Goal: Information Seeking & Learning: Find specific fact

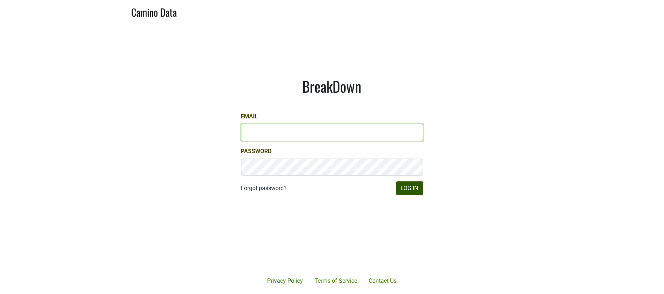
type input "jill@matthiasson.com"
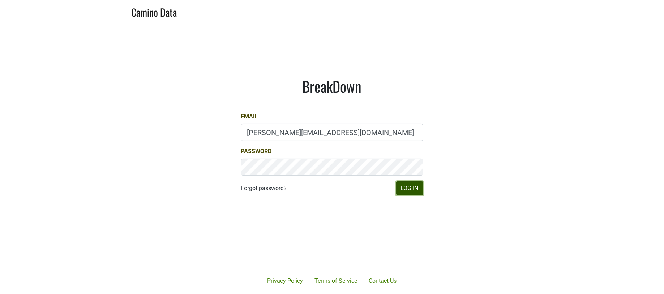
click at [414, 186] on button "Log In" at bounding box center [409, 188] width 27 height 14
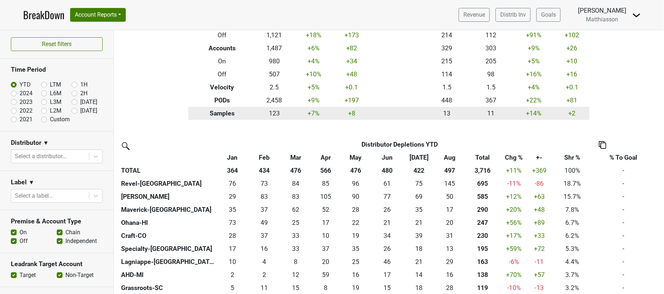
scroll to position [73, 0]
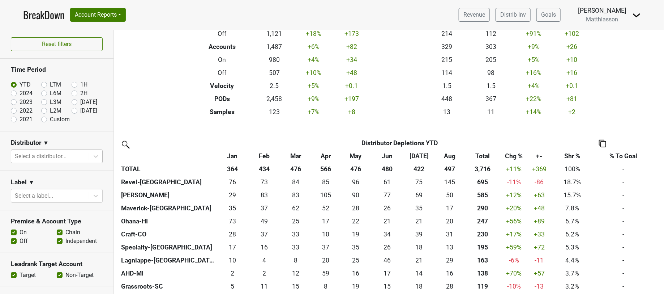
click at [47, 153] on div at bounding box center [50, 156] width 70 height 10
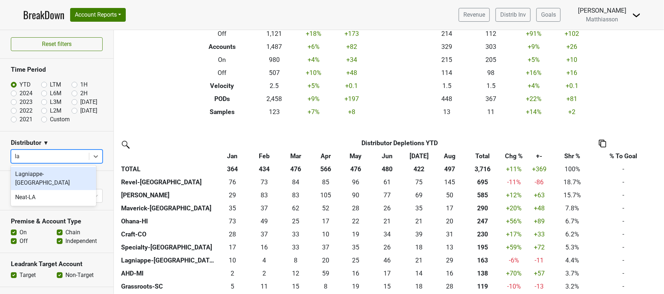
type input "lag"
click at [38, 174] on div "Lagniappe-IL" at bounding box center [53, 178] width 85 height 23
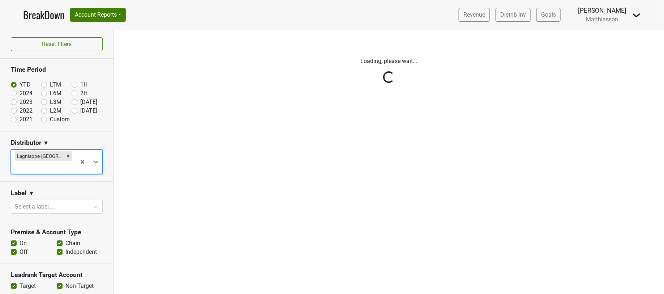
scroll to position [0, 0]
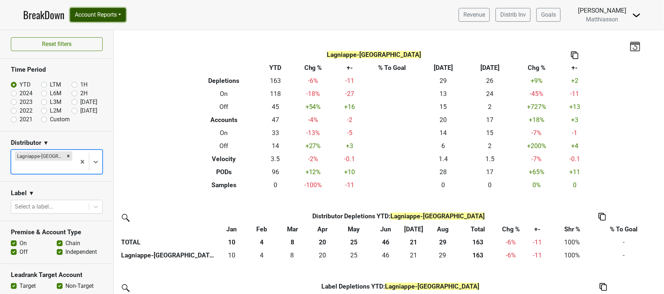
click at [101, 10] on button "Account Reports" at bounding box center [98, 15] width 56 height 14
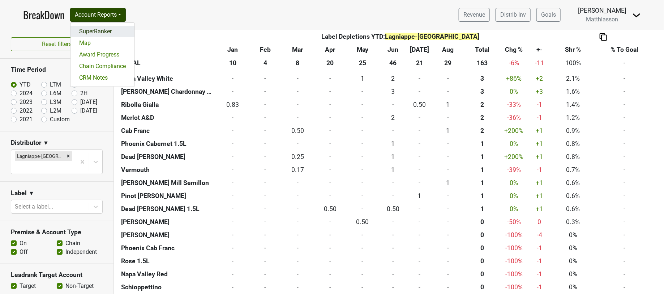
scroll to position [369, 0]
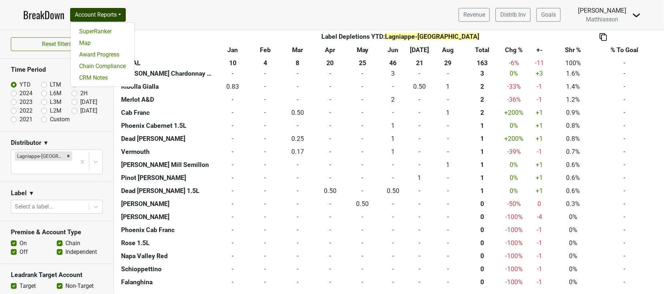
click at [247, 12] on nav "BreakDown Account Reports SuperRanker Map Award Progress Chain Compliance CRM N…" at bounding box center [331, 15] width 629 height 30
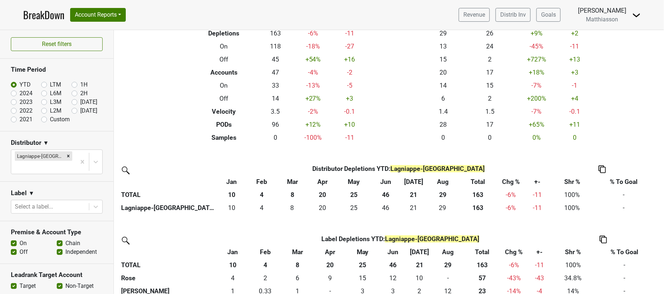
scroll to position [0, 0]
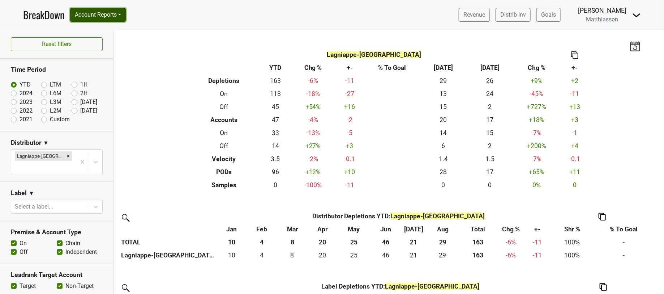
click at [120, 16] on button "Account Reports" at bounding box center [98, 15] width 56 height 14
click at [114, 31] on link "SuperRanker" at bounding box center [102, 32] width 64 height 12
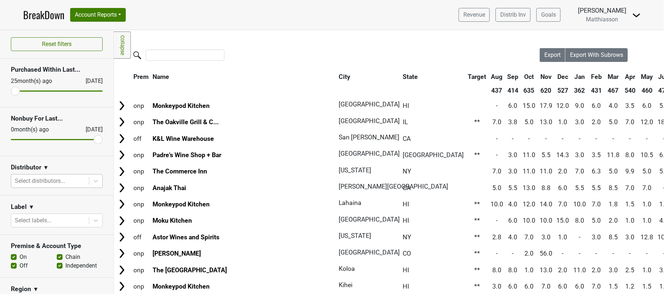
click at [45, 180] on div at bounding box center [50, 181] width 70 height 10
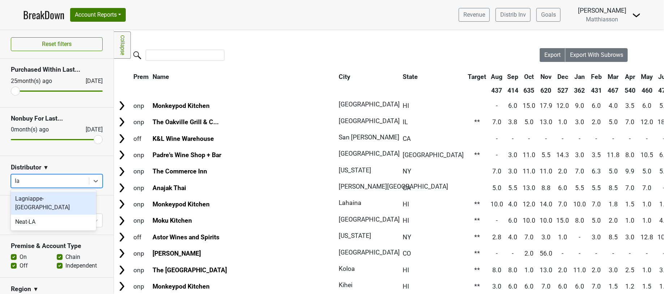
type input "lag"
click at [40, 201] on div "Lagniappe-IL" at bounding box center [53, 202] width 85 height 23
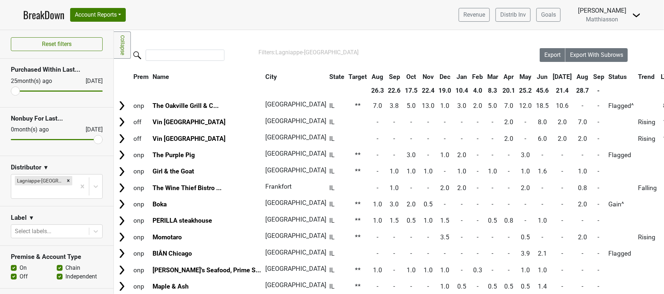
click at [575, 76] on th "Aug" at bounding box center [583, 76] width 16 height 13
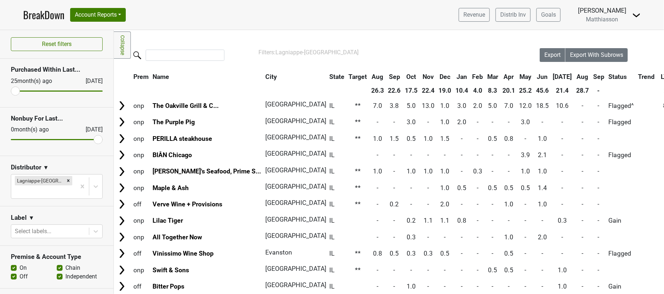
click at [575, 76] on th "Aug" at bounding box center [583, 76] width 16 height 13
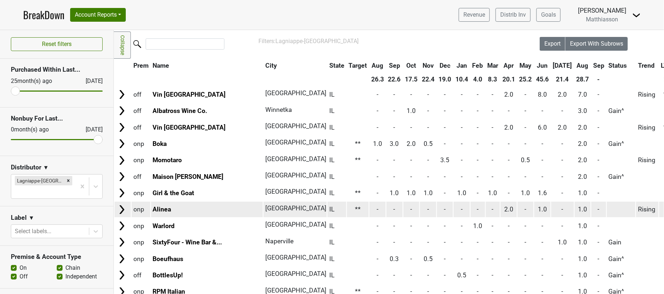
scroll to position [31, 0]
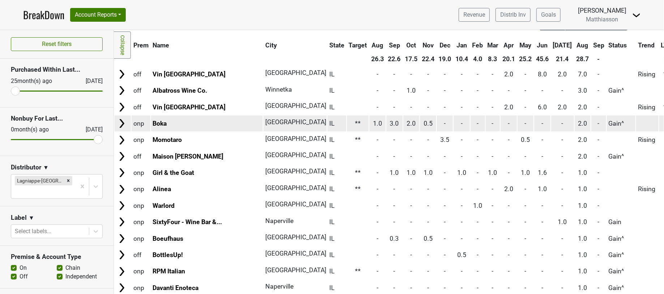
click at [123, 125] on img at bounding box center [121, 123] width 11 height 11
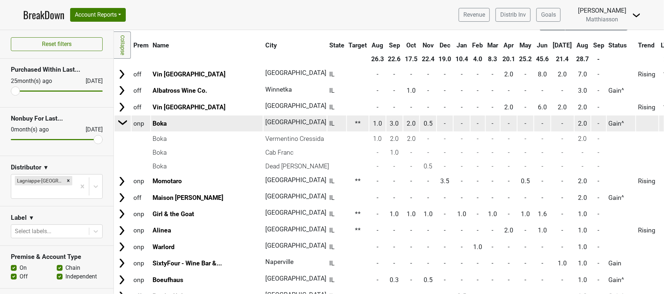
click at [123, 125] on img at bounding box center [122, 122] width 11 height 11
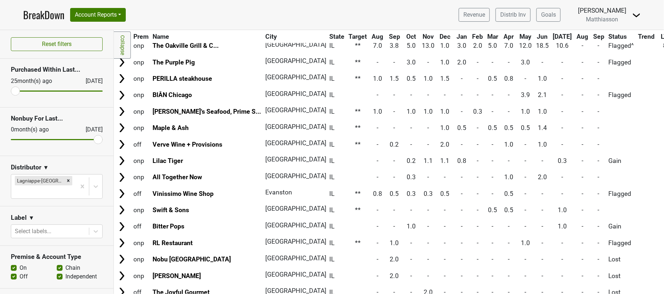
scroll to position [0, 0]
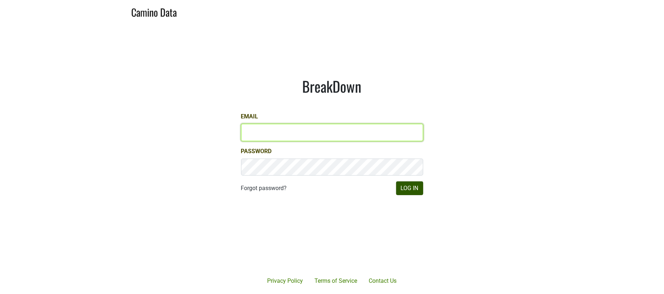
type input "[PERSON_NAME][EMAIL_ADDRESS][DOMAIN_NAME]"
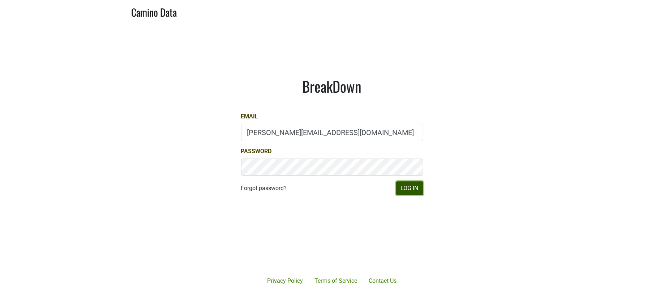
click at [408, 190] on button "Log In" at bounding box center [409, 188] width 27 height 14
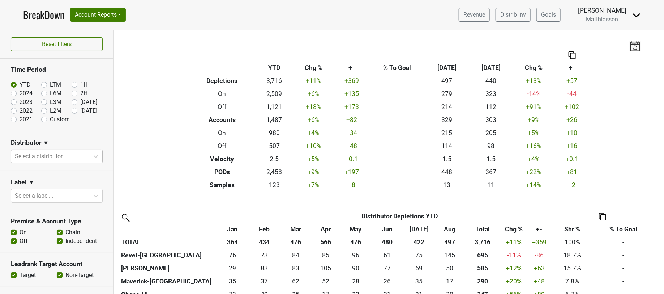
click at [77, 156] on div at bounding box center [50, 156] width 70 height 10
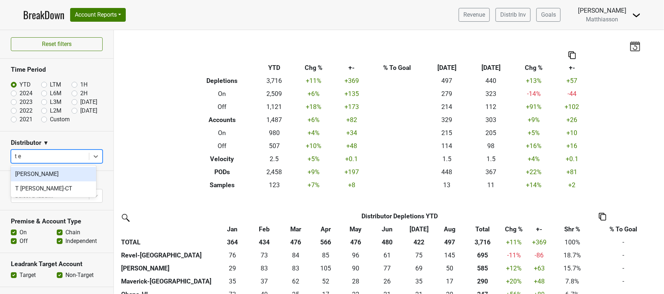
type input "t ed"
click at [54, 173] on div "T Edward" at bounding box center [53, 174] width 85 height 14
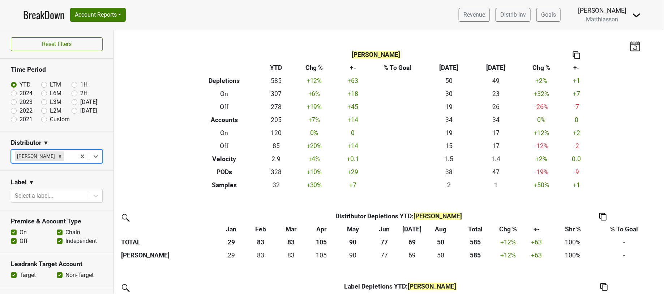
click at [80, 101] on label "Aug '25" at bounding box center [88, 102] width 17 height 9
click at [72, 101] on input "Aug '25" at bounding box center [86, 101] width 29 height 7
radio input "true"
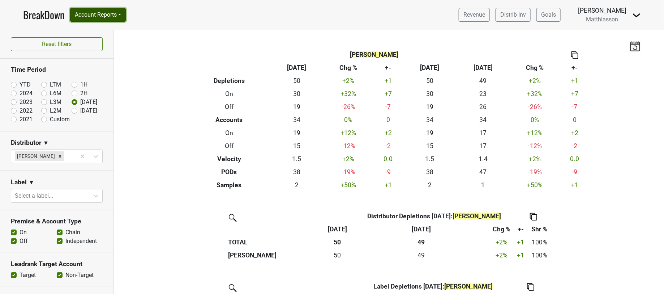
click at [123, 15] on button "Account Reports" at bounding box center [98, 15] width 56 height 14
click at [113, 31] on link "SuperRanker" at bounding box center [102, 32] width 64 height 12
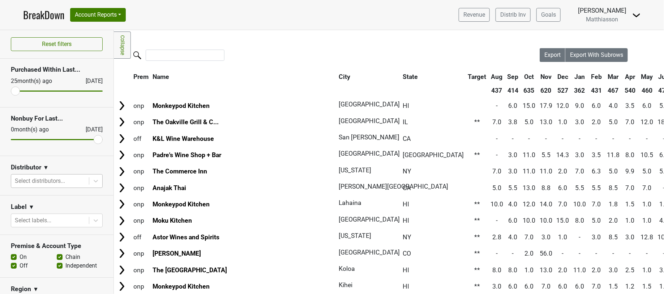
click at [51, 180] on div at bounding box center [50, 181] width 70 height 10
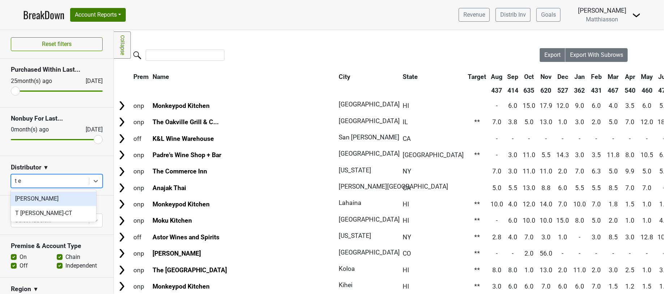
type input "t ed"
click at [45, 196] on div "T Edward" at bounding box center [53, 198] width 85 height 14
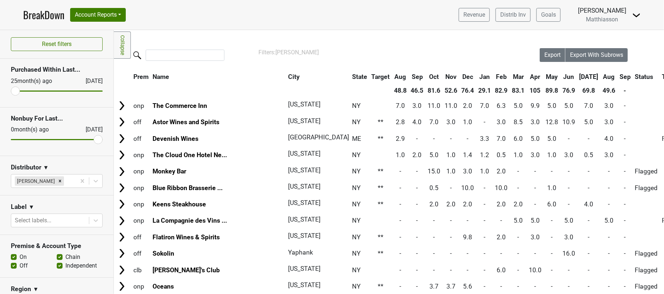
click at [601, 75] on th "Aug" at bounding box center [609, 76] width 16 height 13
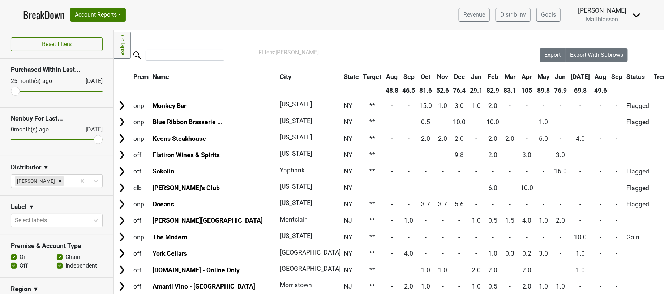
click at [593, 75] on th "Aug" at bounding box center [601, 76] width 16 height 13
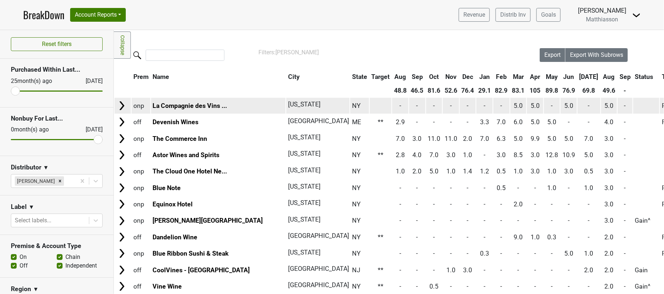
click at [125, 102] on img at bounding box center [121, 105] width 11 height 11
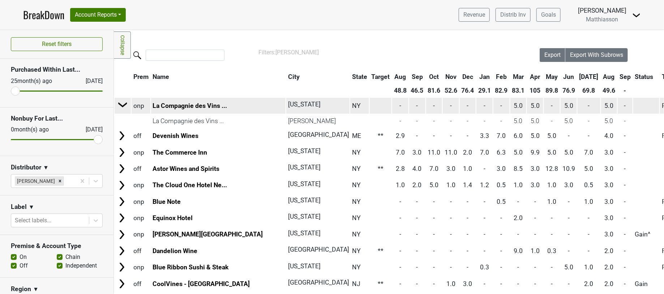
click at [125, 102] on img at bounding box center [122, 104] width 11 height 11
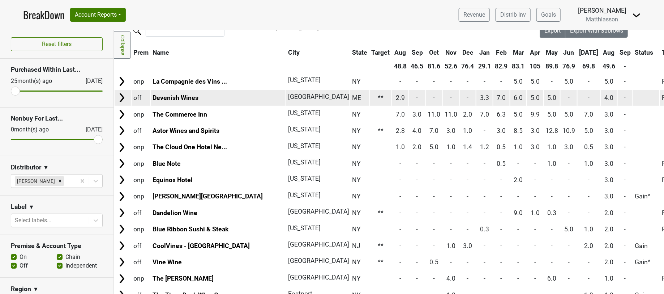
scroll to position [27, 0]
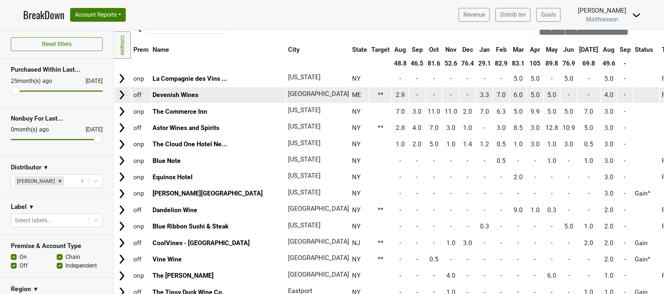
click at [123, 93] on img at bounding box center [121, 94] width 11 height 11
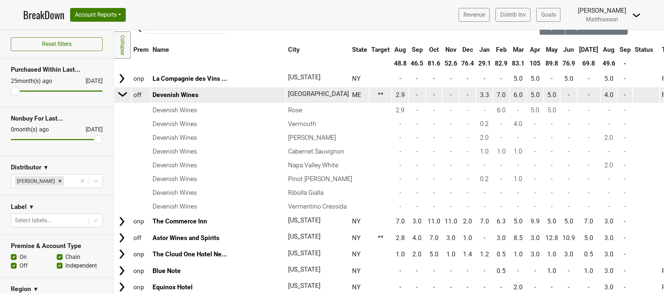
click at [123, 93] on img at bounding box center [122, 94] width 11 height 11
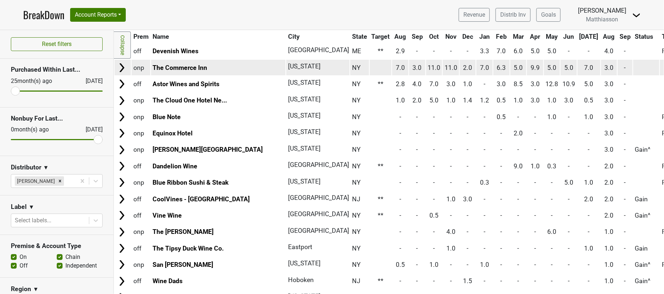
scroll to position [75, 0]
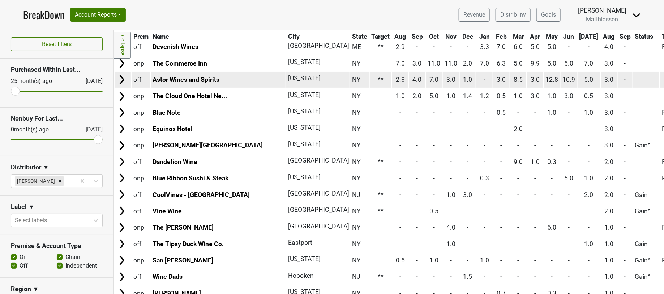
click at [121, 79] on img at bounding box center [121, 79] width 11 height 11
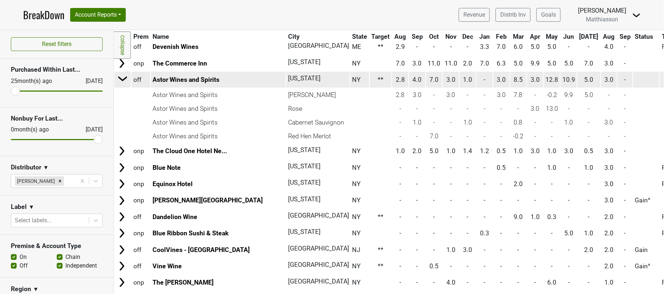
click at [121, 79] on img at bounding box center [122, 78] width 11 height 11
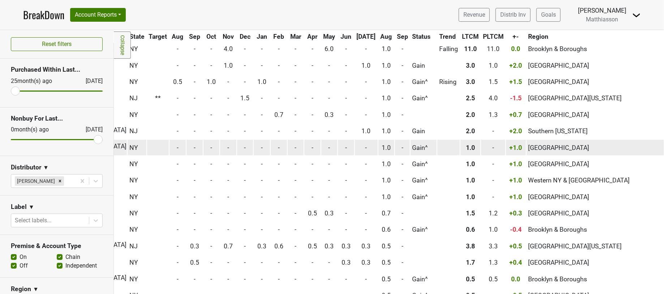
scroll to position [253, 0]
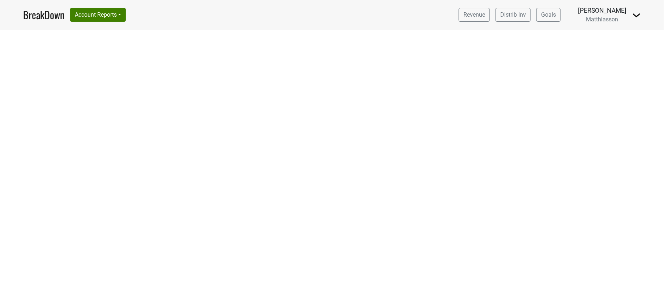
select select "CA"
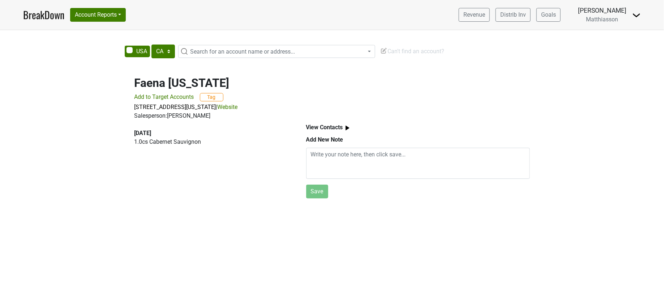
click at [238, 106] on link "Website" at bounding box center [228, 106] width 20 height 7
drag, startPoint x: 134, startPoint y: 84, endPoint x: 262, endPoint y: 80, distance: 128.4
click at [262, 80] on h2 "Faena [US_STATE]" at bounding box center [331, 83] width 395 height 14
copy h2 "Faena [US_STATE]"
